Goal: Task Accomplishment & Management: Use online tool/utility

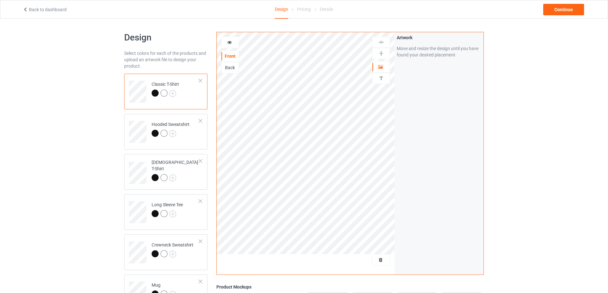
click at [376, 260] on span "Delete all designs" at bounding box center [367, 260] width 34 height 5
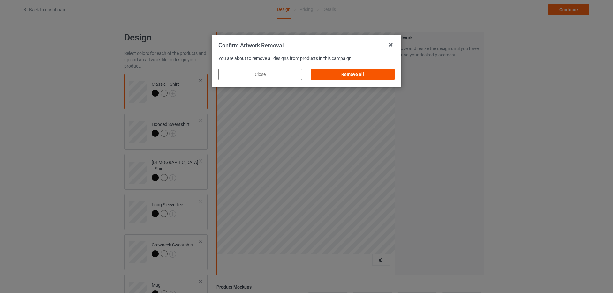
click at [354, 74] on div "Remove all" at bounding box center [353, 74] width 84 height 11
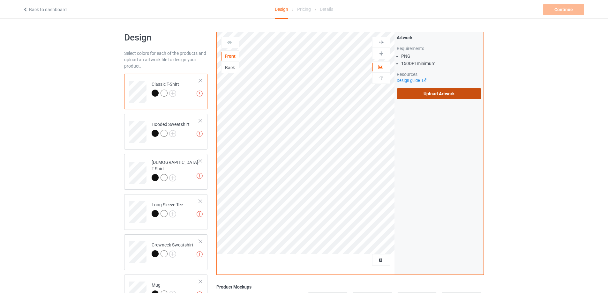
click at [435, 92] on label "Upload Artwork" at bounding box center [439, 93] width 85 height 11
click at [0, 0] on input "Upload Artwork" at bounding box center [0, 0] width 0 height 0
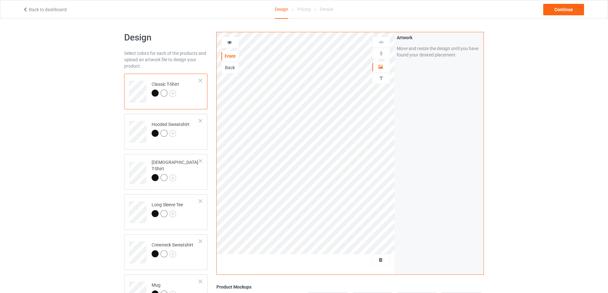
scroll to position [128, 0]
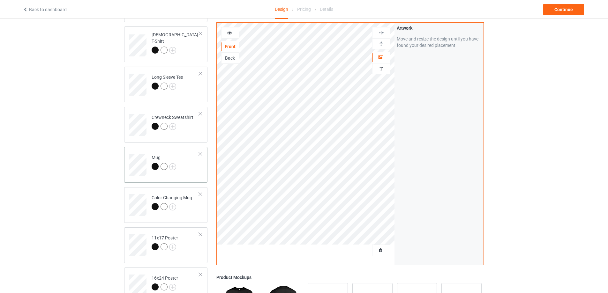
click at [191, 173] on td "Mug" at bounding box center [175, 163] width 55 height 26
click at [382, 46] on img at bounding box center [381, 44] width 6 height 6
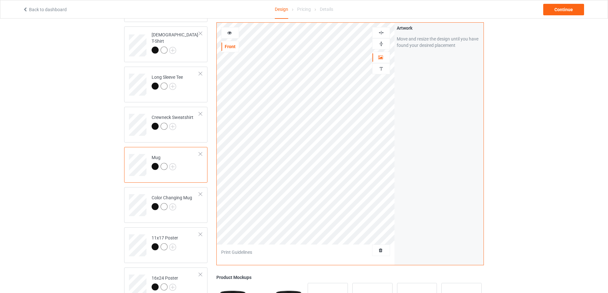
click at [382, 46] on img at bounding box center [381, 44] width 6 height 6
click at [557, 9] on div "Continue" at bounding box center [563, 9] width 41 height 11
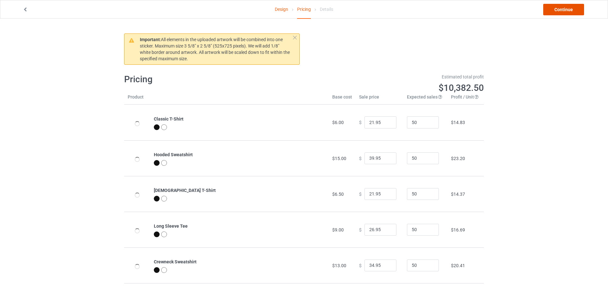
click at [557, 9] on link "Continue" at bounding box center [563, 9] width 41 height 11
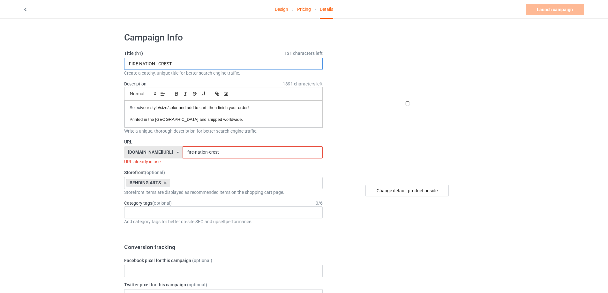
drag, startPoint x: 215, startPoint y: 59, endPoint x: 3, endPoint y: 71, distance: 212.9
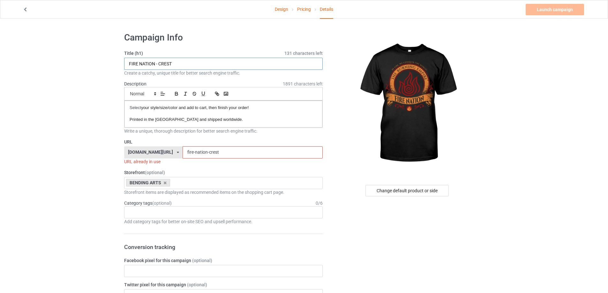
paste input "GRUNGE EMBLEM"
type input "FIRE NATION - GRUNGE EMBLEM"
click at [225, 156] on input "fire-nation-crest" at bounding box center [253, 153] width 140 height 12
drag, startPoint x: 207, startPoint y: 153, endPoint x: 81, endPoint y: 155, distance: 126.1
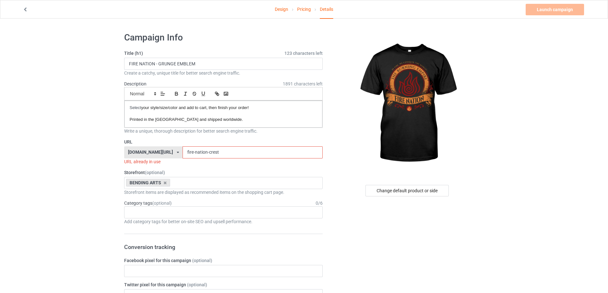
paste input "nation - grunge emblem"
click at [186, 152] on input "fire nation - grunge emblem" at bounding box center [253, 153] width 140 height 12
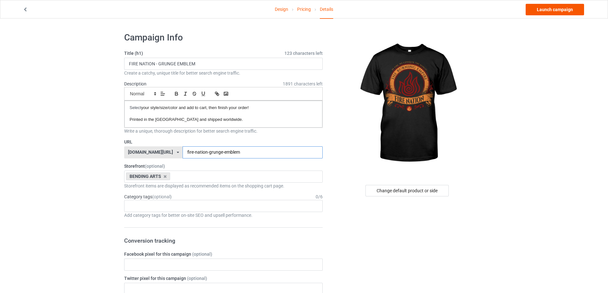
type input "fire-nation-grunge-emblem"
click at [556, 10] on link "Launch campaign" at bounding box center [555, 9] width 58 height 11
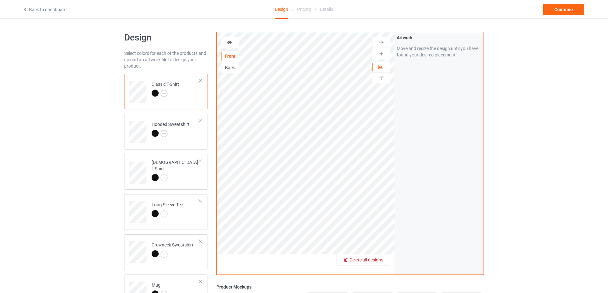
click at [376, 263] on span "Delete all designs" at bounding box center [367, 260] width 34 height 5
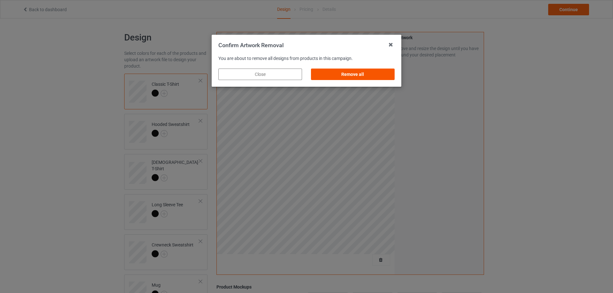
click at [364, 71] on div "Remove all" at bounding box center [353, 74] width 84 height 11
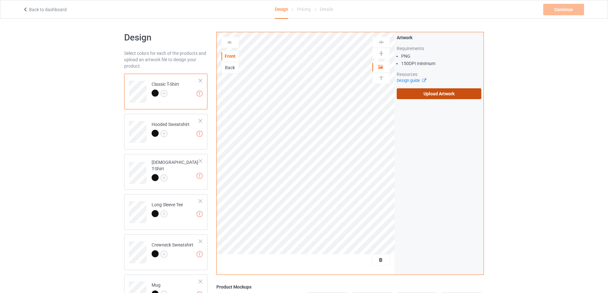
click at [428, 92] on label "Upload Artwork" at bounding box center [439, 93] width 85 height 11
click at [0, 0] on input "Upload Artwork" at bounding box center [0, 0] width 0 height 0
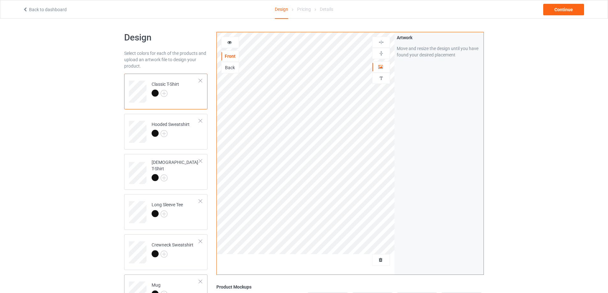
click at [184, 285] on td "Mug" at bounding box center [175, 290] width 55 height 26
click at [379, 53] on img at bounding box center [381, 53] width 6 height 6
click at [559, 11] on div "Continue" at bounding box center [563, 9] width 41 height 11
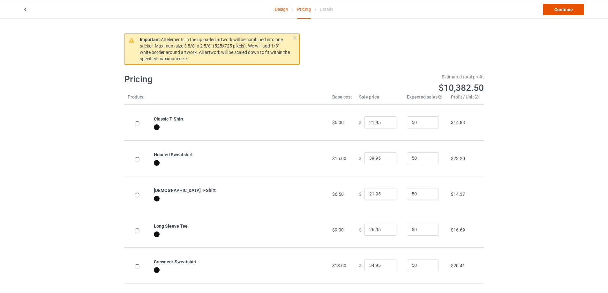
click at [559, 11] on link "Continue" at bounding box center [563, 9] width 41 height 11
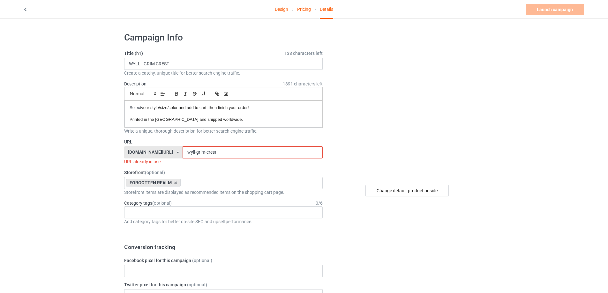
drag, startPoint x: 217, startPoint y: 153, endPoint x: 0, endPoint y: 162, distance: 217.5
paste input "- grunge emblem"
click at [184, 153] on input "wyll - grunge emblem" at bounding box center [253, 153] width 140 height 12
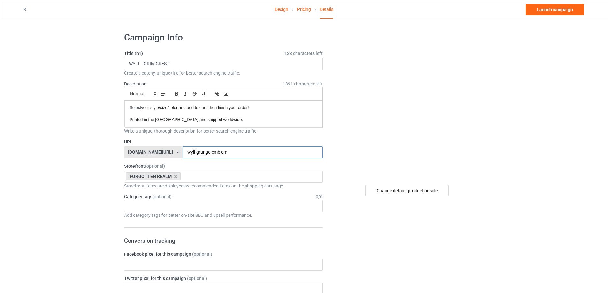
type input "wyll-grunge-emblem"
drag, startPoint x: 230, startPoint y: 66, endPoint x: 0, endPoint y: 62, distance: 229.5
paste input "UNGE EMBLEM"
type input "WYLL - GRUNGE EMBLEM"
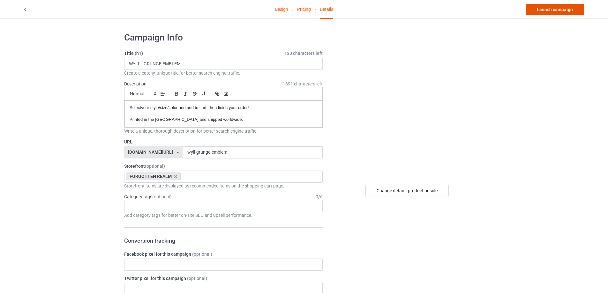
click at [544, 10] on link "Launch campaign" at bounding box center [555, 9] width 58 height 11
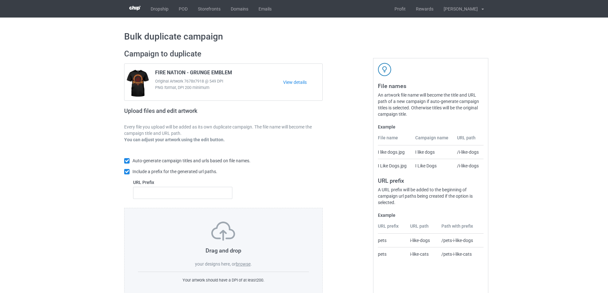
click at [247, 264] on label "browse" at bounding box center [243, 264] width 15 height 5
click at [0, 0] on input "browse" at bounding box center [0, 0] width 0 height 0
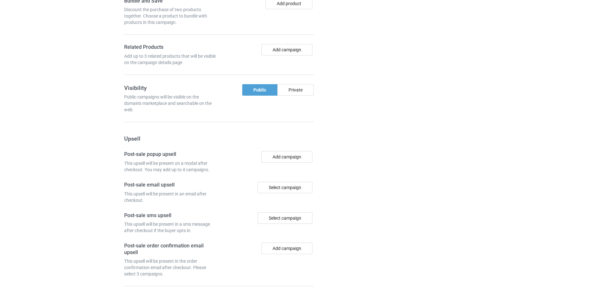
scroll to position [615, 0]
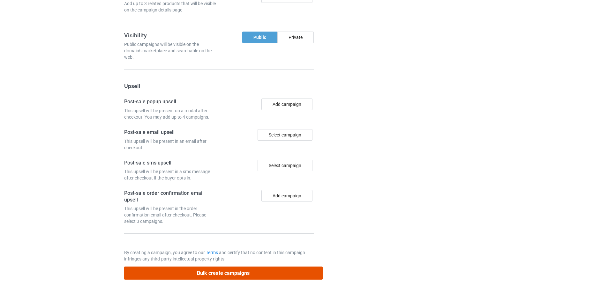
click at [234, 275] on button "Bulk create campaigns" at bounding box center [223, 273] width 199 height 13
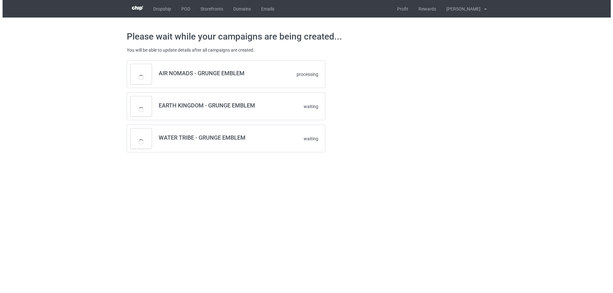
scroll to position [0, 0]
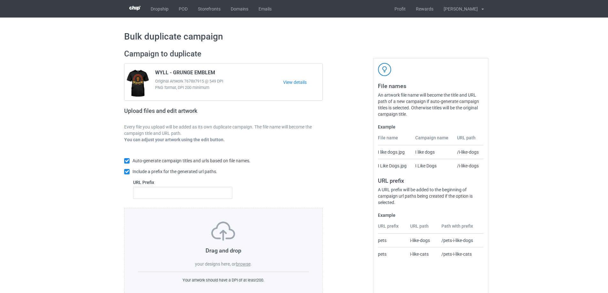
click at [244, 265] on label "browse" at bounding box center [243, 264] width 15 height 5
click at [0, 0] on input "browse" at bounding box center [0, 0] width 0 height 0
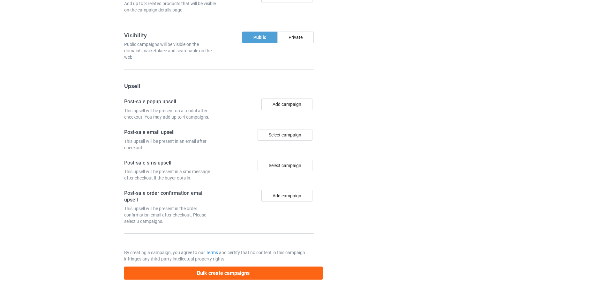
scroll to position [723, 0]
click at [238, 275] on button "Bulk create campaigns" at bounding box center [223, 273] width 199 height 13
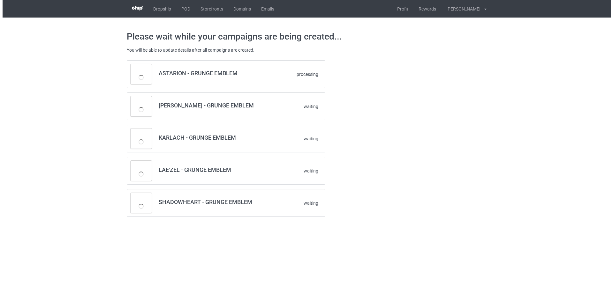
scroll to position [0, 0]
